Goal: Task Accomplishment & Management: Manage account settings

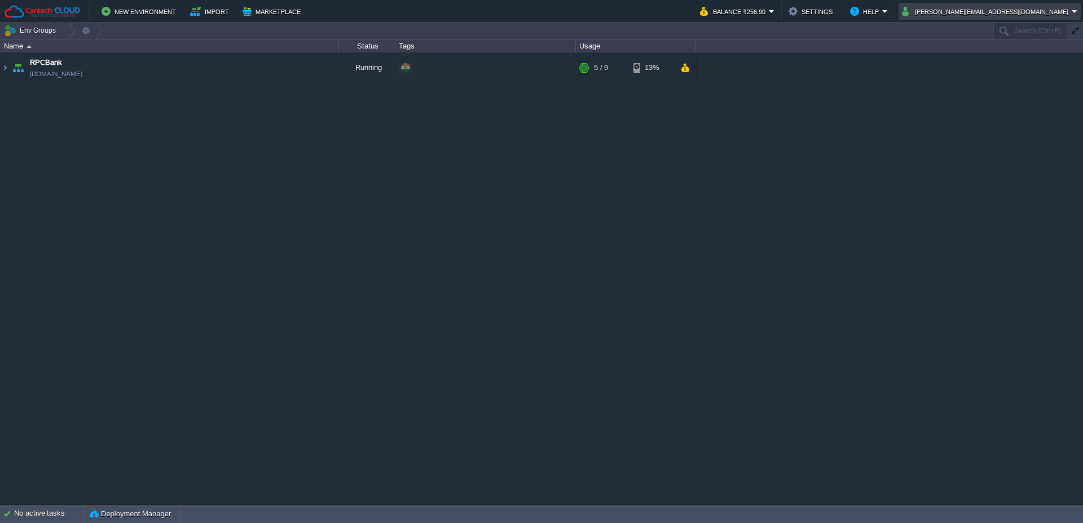
click at [1072, 11] on em "[PERSON_NAME][EMAIL_ADDRESS][DOMAIN_NAME]" at bounding box center [989, 12] width 175 height 14
click at [1027, 62] on link "Sign out" at bounding box center [1019, 60] width 120 height 12
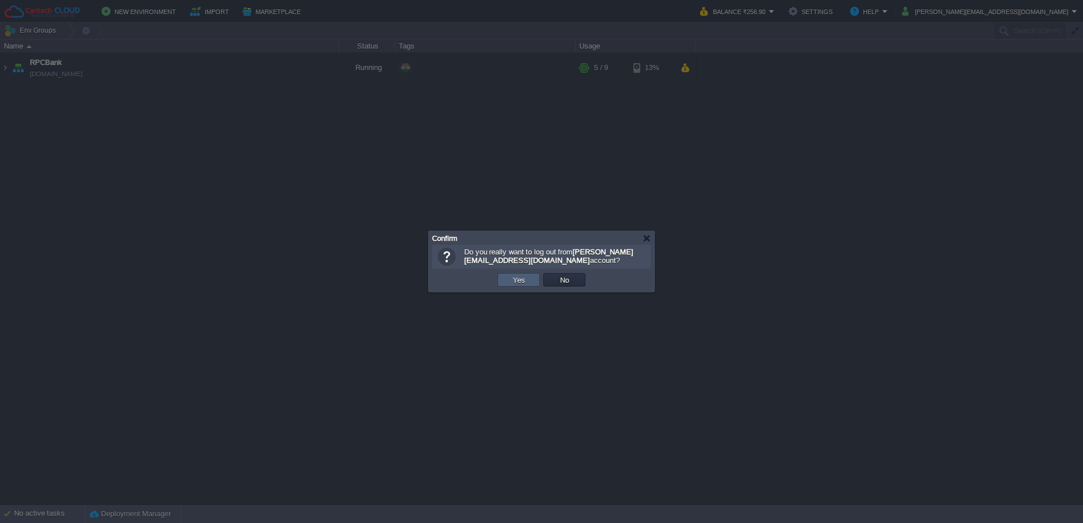
click at [521, 283] on button "Yes" at bounding box center [518, 280] width 19 height 10
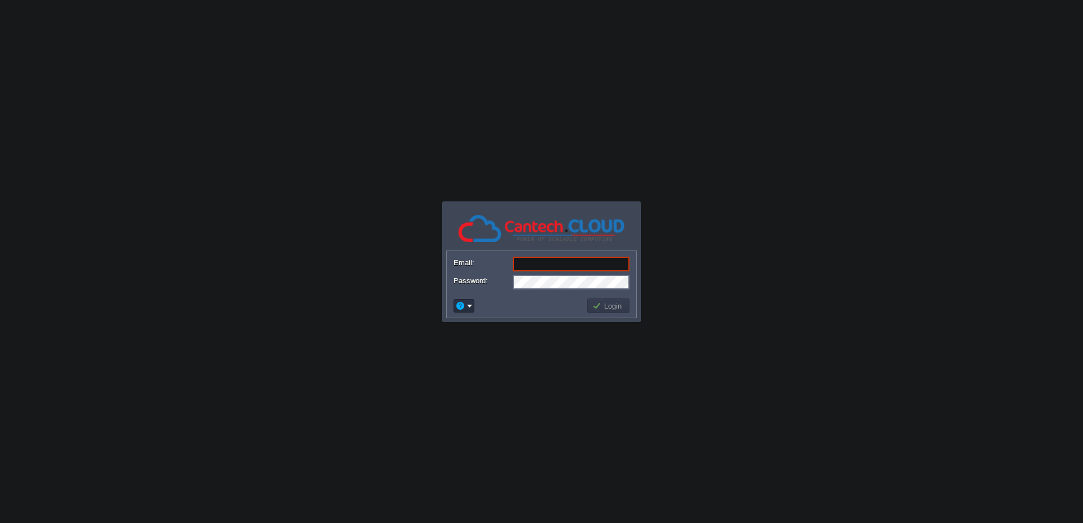
type input "sumanchellani@gmail.com"
click at [610, 307] on button "Login" at bounding box center [608, 306] width 33 height 10
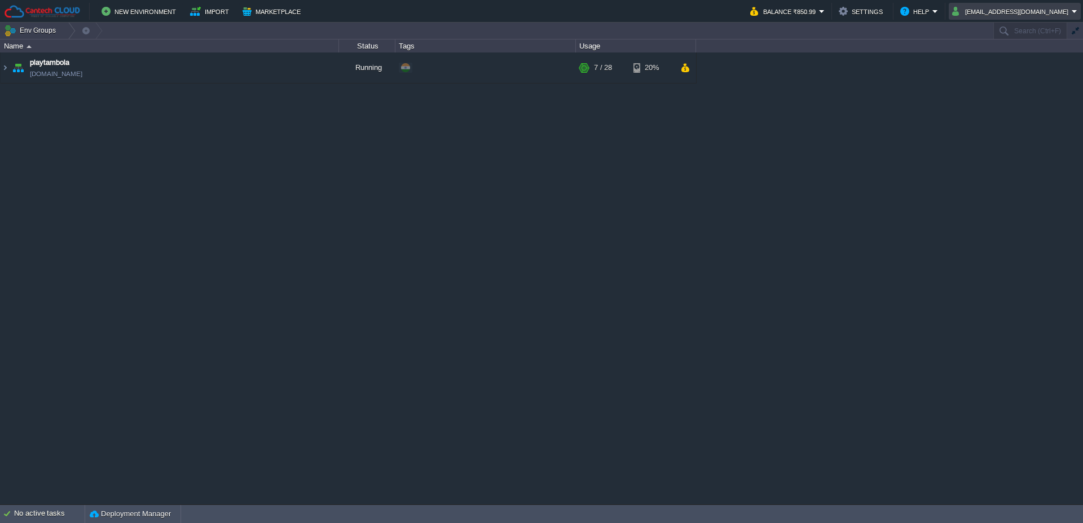
click at [1041, 11] on button "Sumanchellani@gmail.com" at bounding box center [1012, 12] width 120 height 14
click at [1030, 40] on span "Change Password" at bounding box center [1011, 41] width 59 height 8
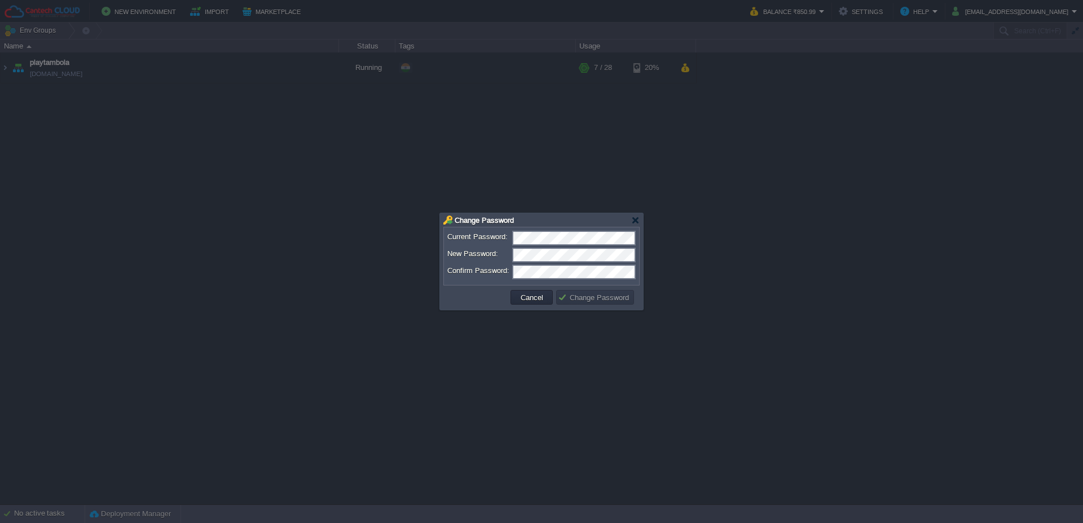
click at [585, 281] on form "Current Password: New Password: Confirm Password:" at bounding box center [541, 256] width 188 height 51
click at [597, 295] on button "Change Password" at bounding box center [595, 297] width 74 height 10
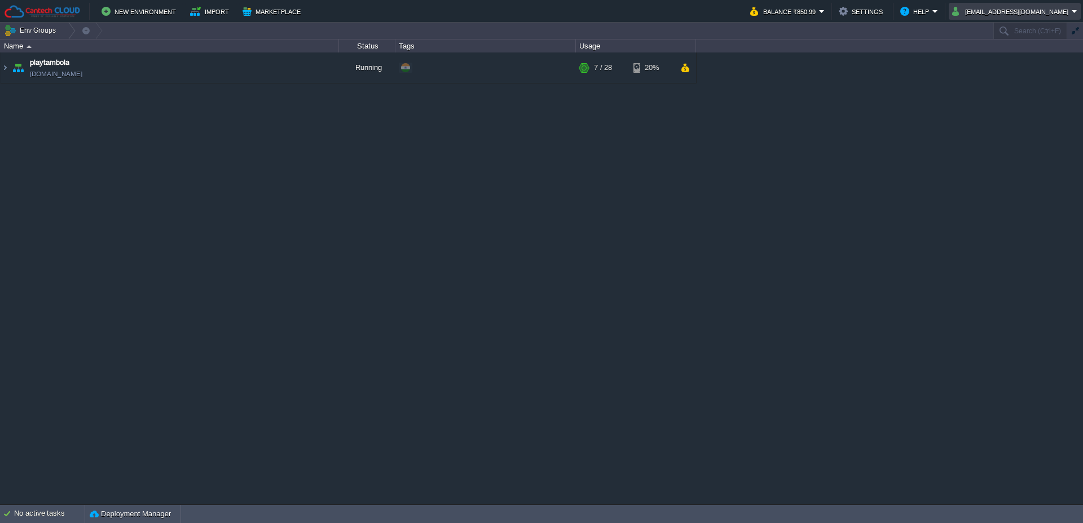
click at [1076, 8] on em "Sumanchellani@gmail.com" at bounding box center [1014, 12] width 125 height 14
click at [1001, 61] on span "Sign out" at bounding box center [995, 59] width 27 height 8
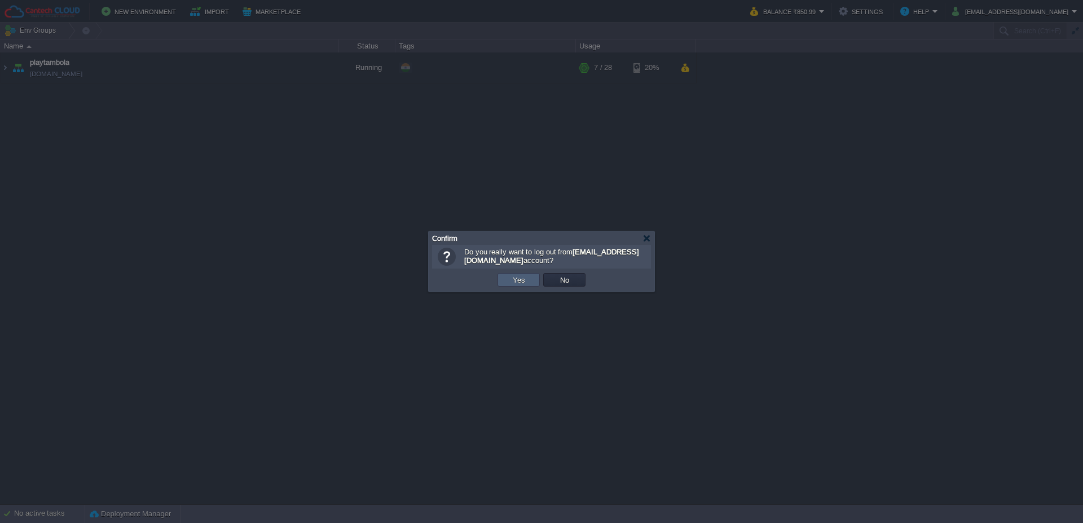
click at [528, 283] on td "Yes" at bounding box center [518, 280] width 42 height 14
